Goal: Information Seeking & Learning: Learn about a topic

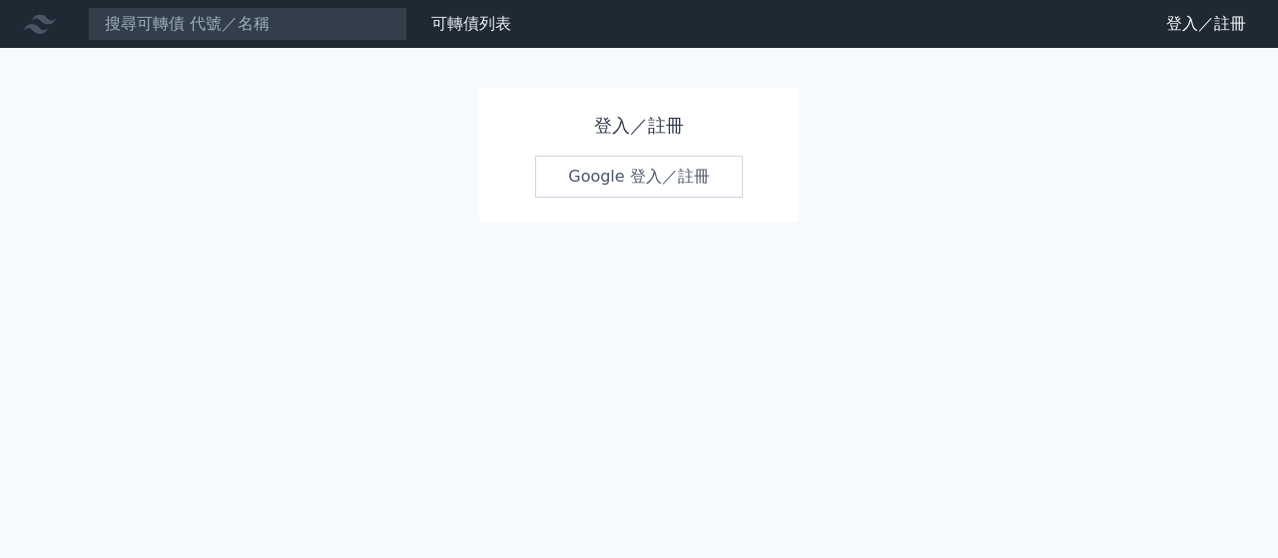
click at [605, 156] on link "Google 登入／註冊" at bounding box center [639, 177] width 208 height 42
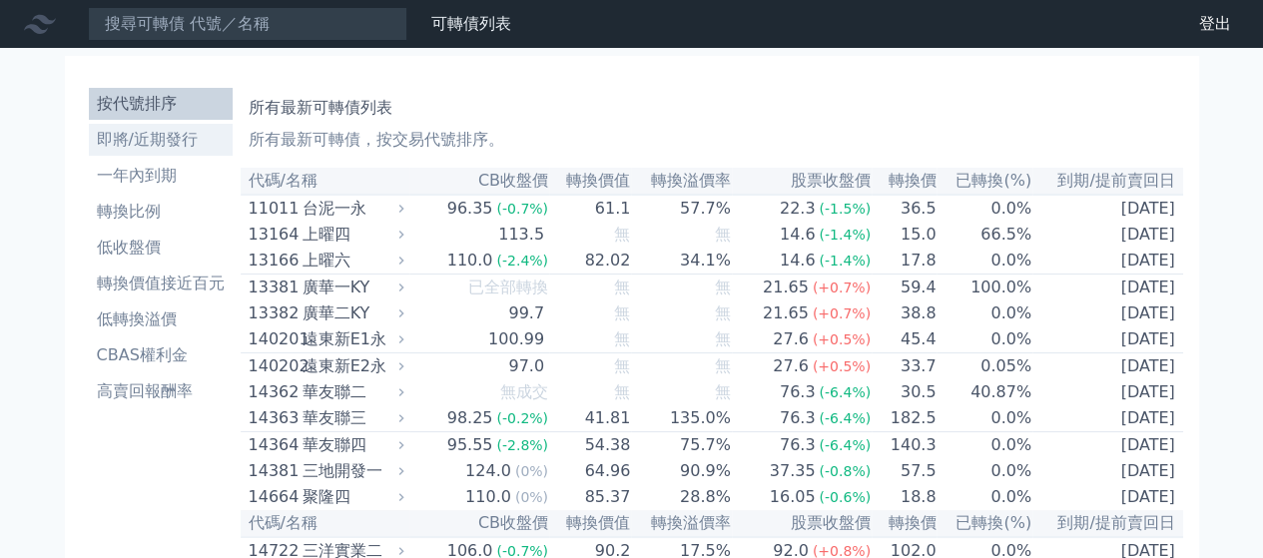
click at [233, 128] on li "即將/近期發行" at bounding box center [161, 140] width 144 height 24
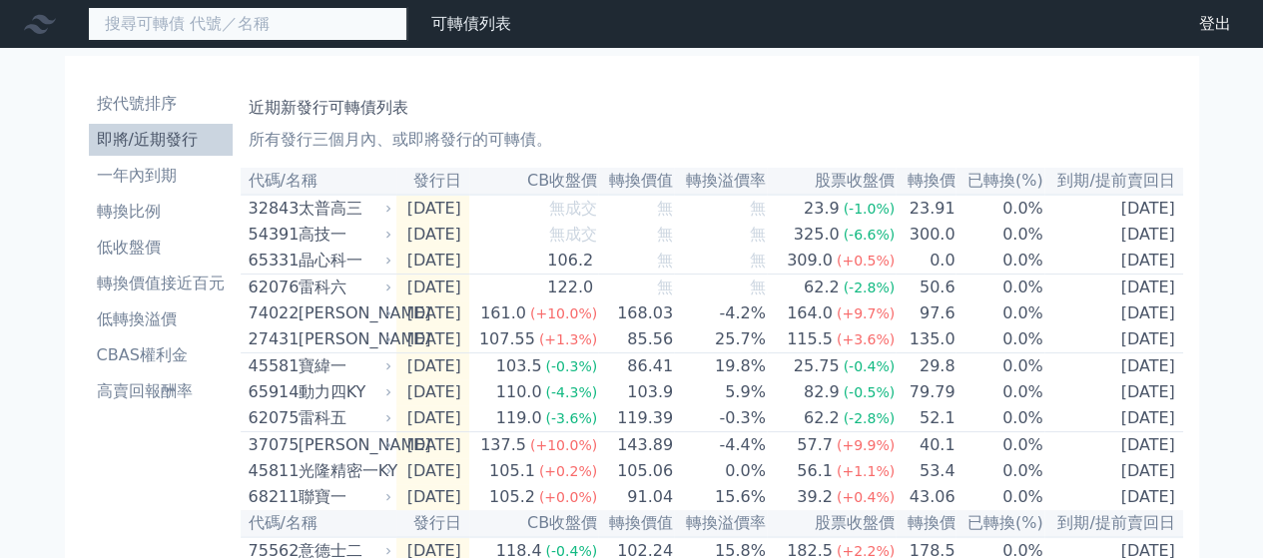
click at [211, 25] on input at bounding box center [247, 24] width 319 height 34
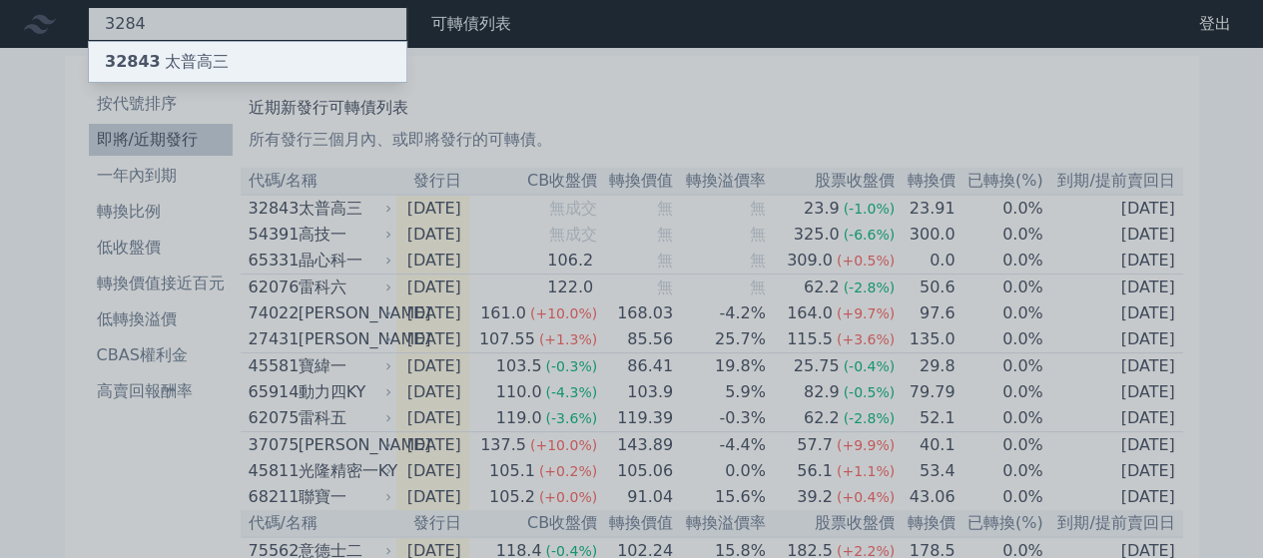
type input "3284"
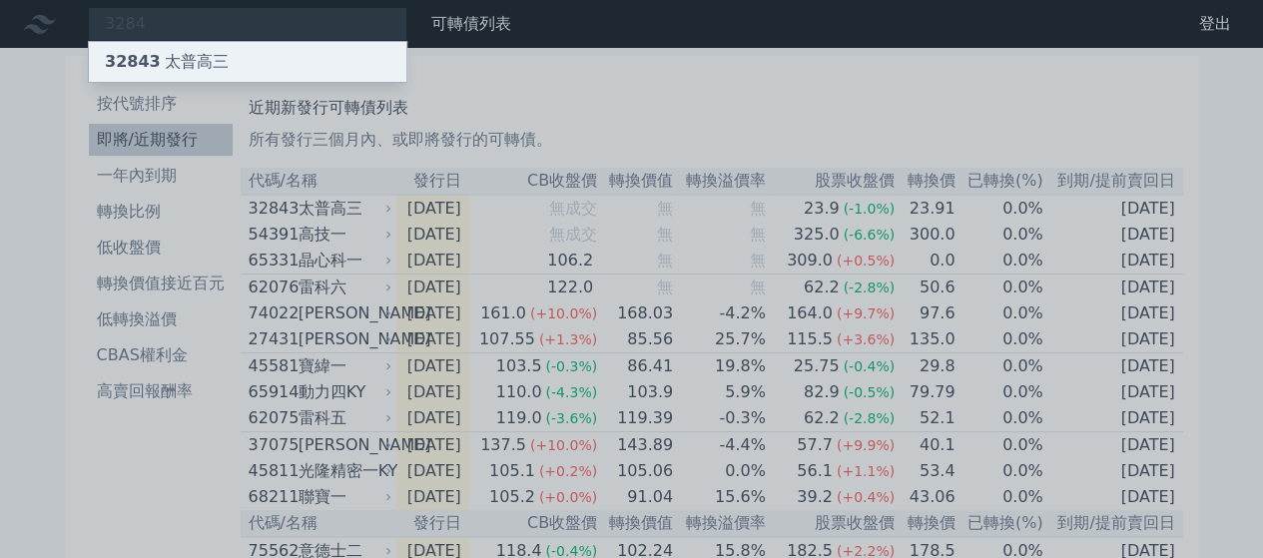
click at [156, 50] on div "32843 太普高三" at bounding box center [167, 62] width 124 height 24
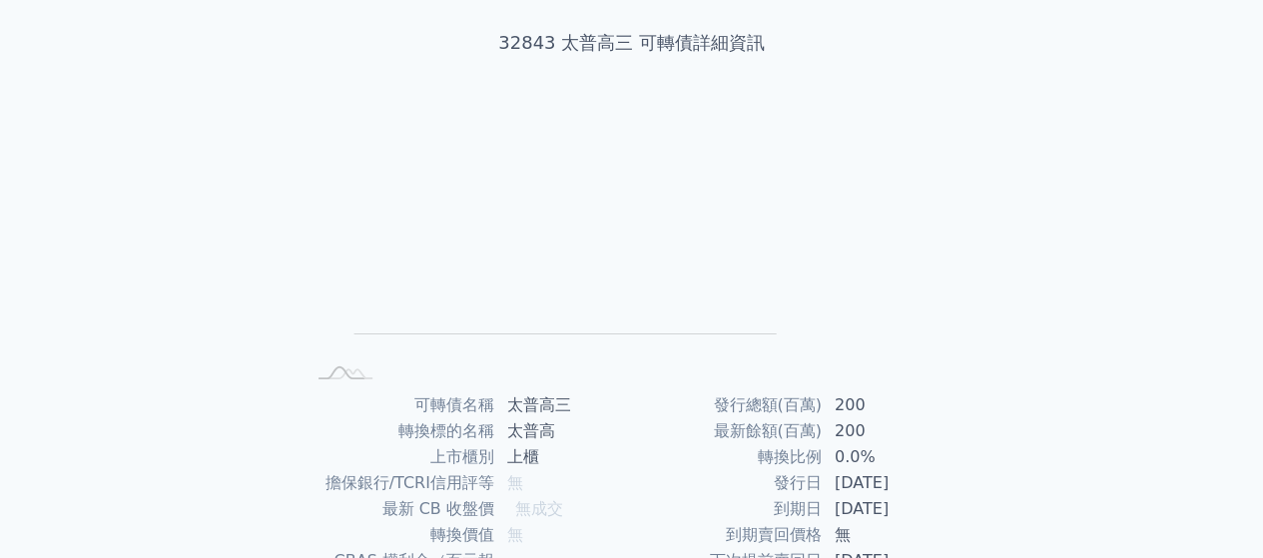
scroll to position [205, 0]
